Goal: Information Seeking & Learning: Check status

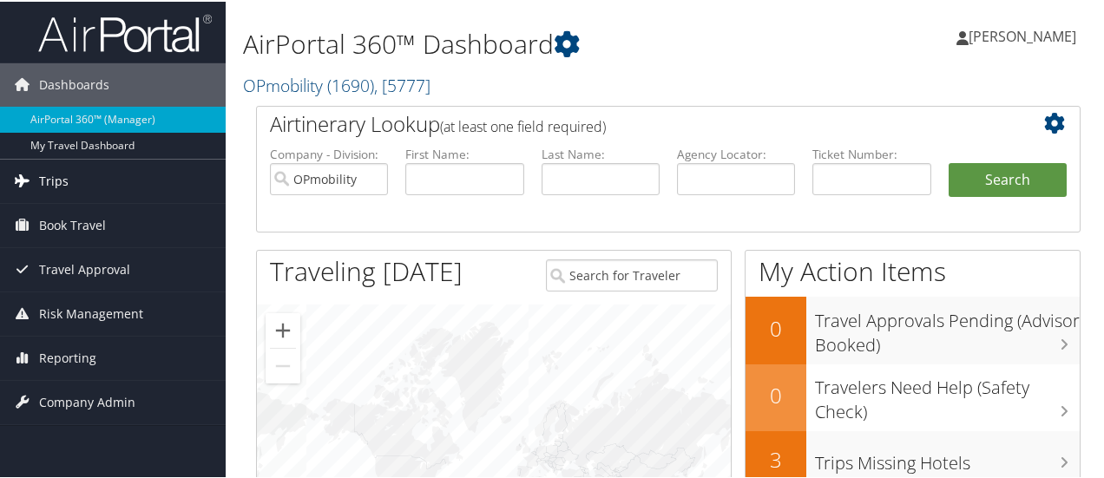
click at [50, 181] on span "Trips" at bounding box center [54, 179] width 30 height 43
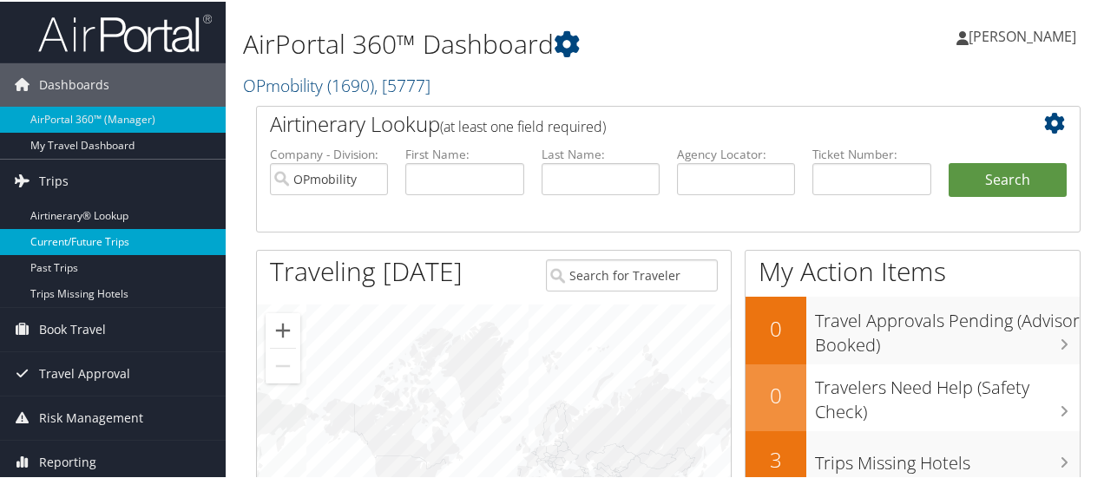
click at [60, 233] on link "Current/Future Trips" at bounding box center [113, 240] width 226 height 26
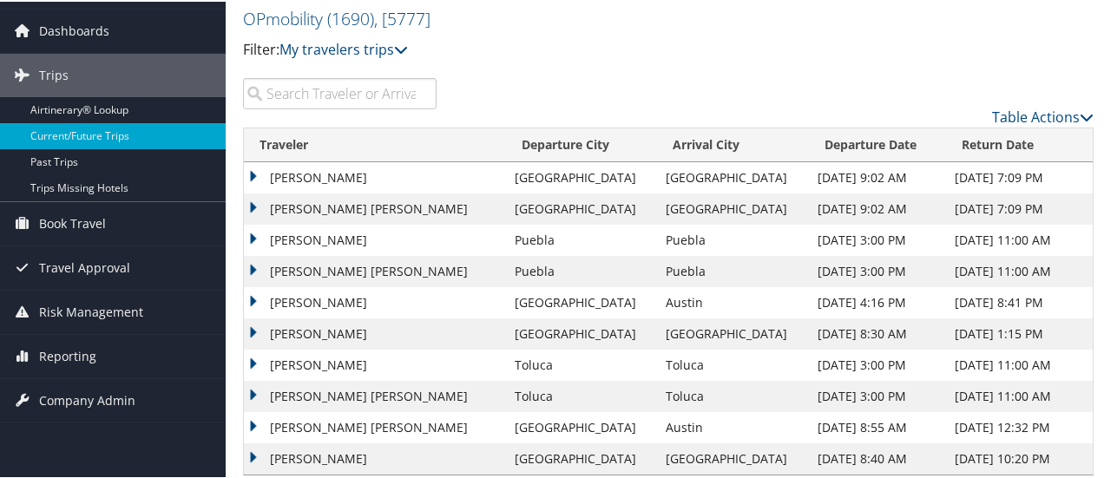
scroll to position [78, 0]
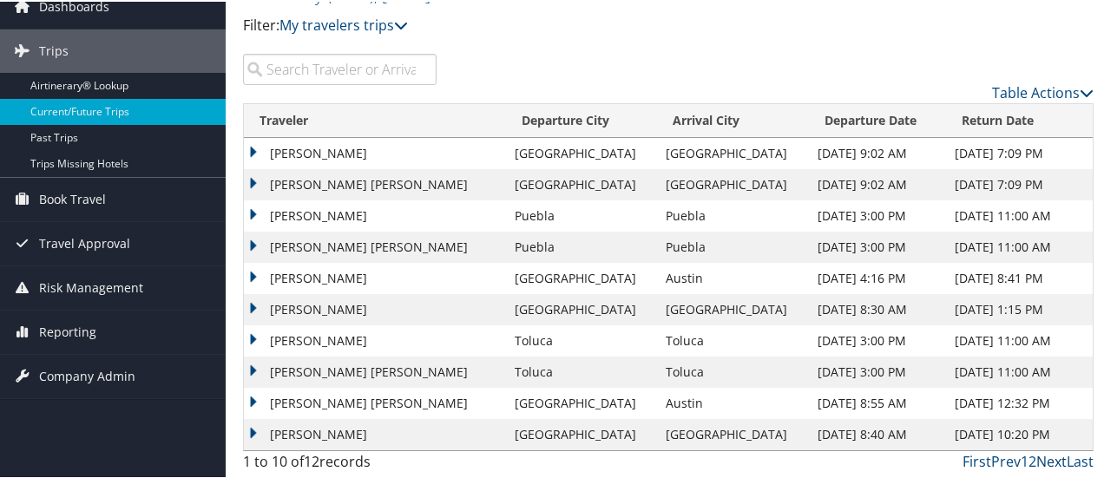
click at [1046, 459] on link "Next" at bounding box center [1051, 459] width 30 height 19
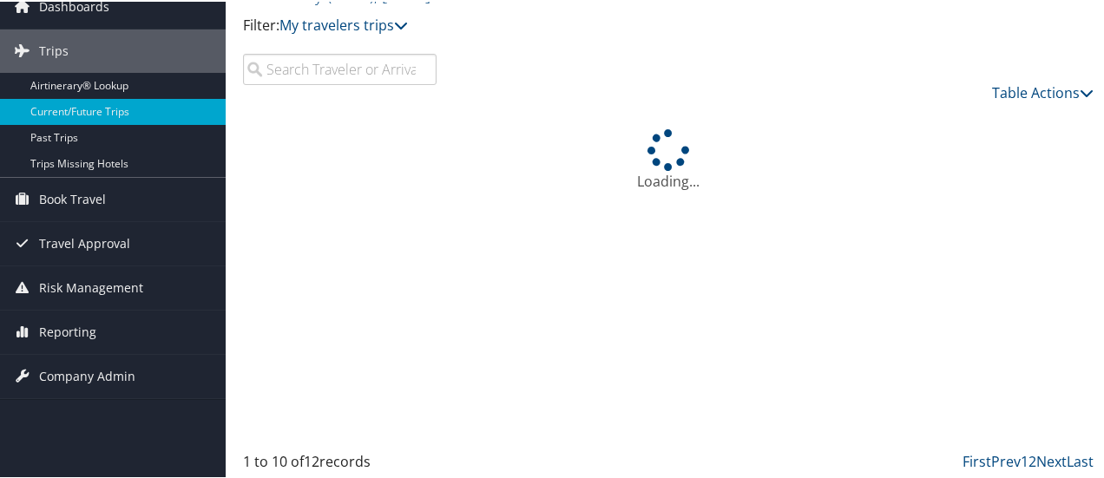
scroll to position [0, 0]
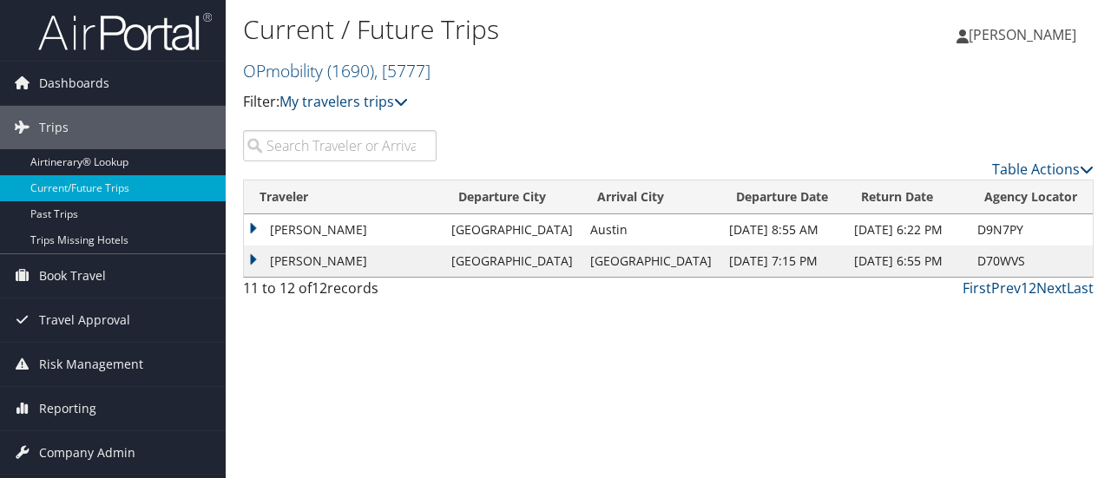
click at [278, 233] on td "NICOLAS GRIVAS" at bounding box center [343, 229] width 199 height 31
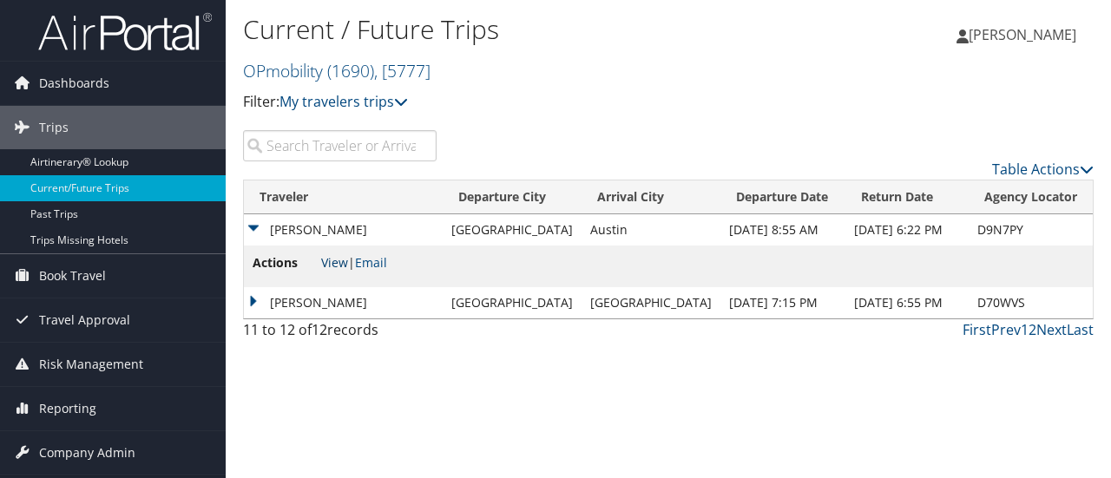
click at [338, 261] on link "View" at bounding box center [334, 262] width 27 height 16
click at [1005, 332] on link "Prev" at bounding box center [1006, 329] width 30 height 19
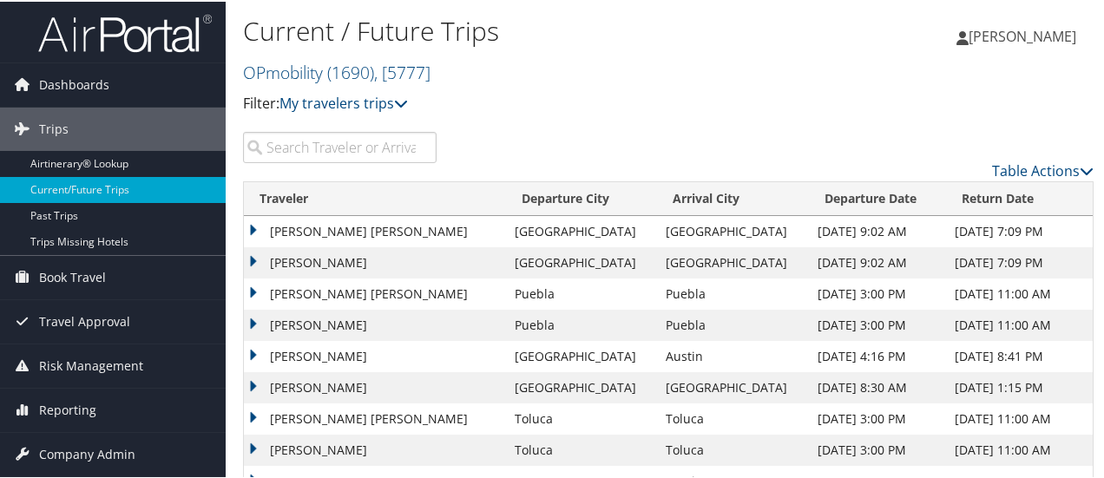
click at [1046, 32] on span "[PERSON_NAME]" at bounding box center [1023, 34] width 108 height 19
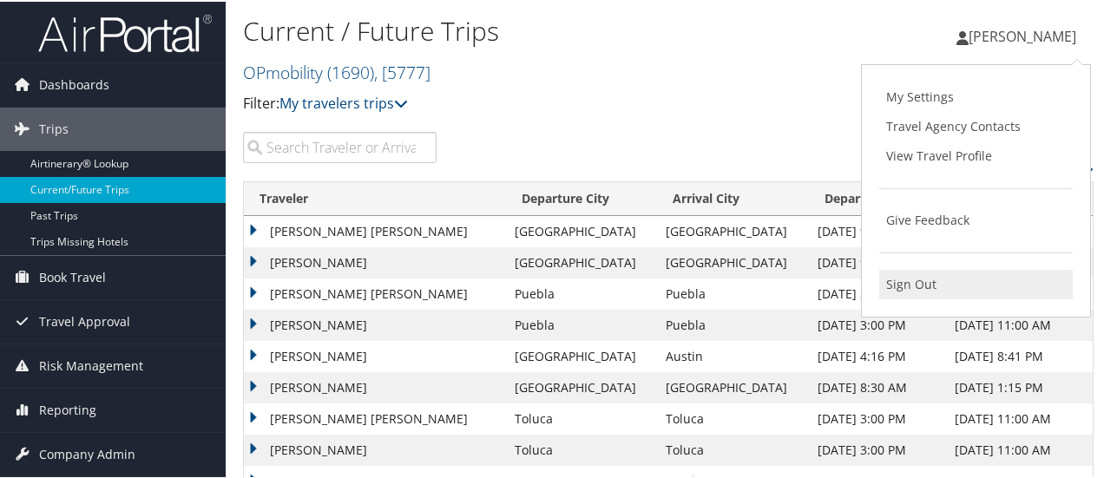
click at [910, 281] on link "Sign Out" at bounding box center [976, 283] width 194 height 30
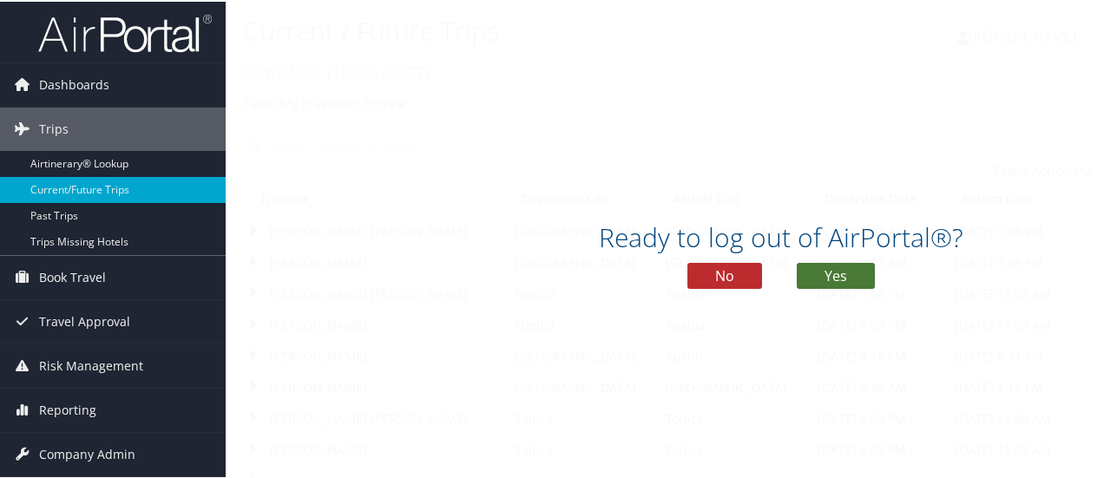
click at [849, 278] on button "Yes" at bounding box center [836, 274] width 78 height 26
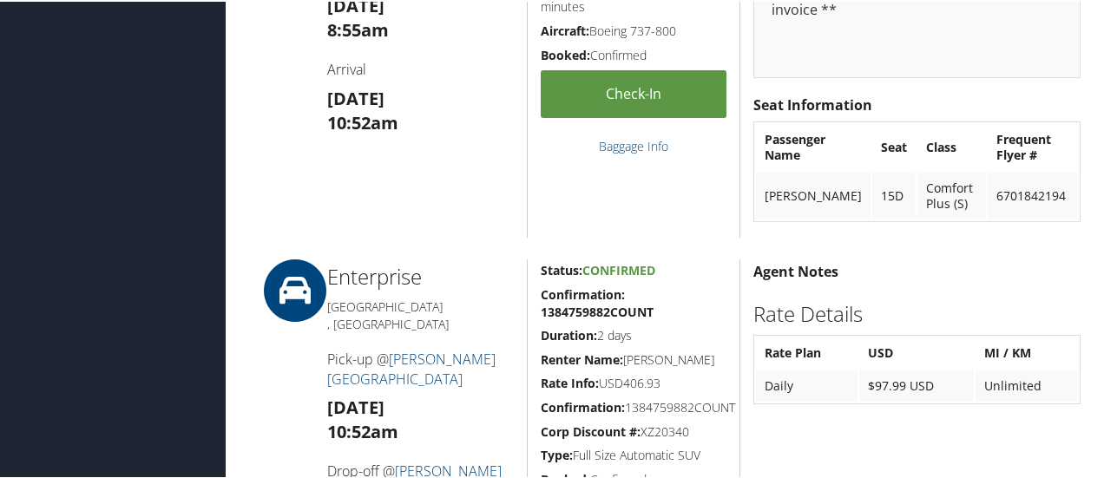
scroll to position [781, 0]
